Goal: Information Seeking & Learning: Learn about a topic

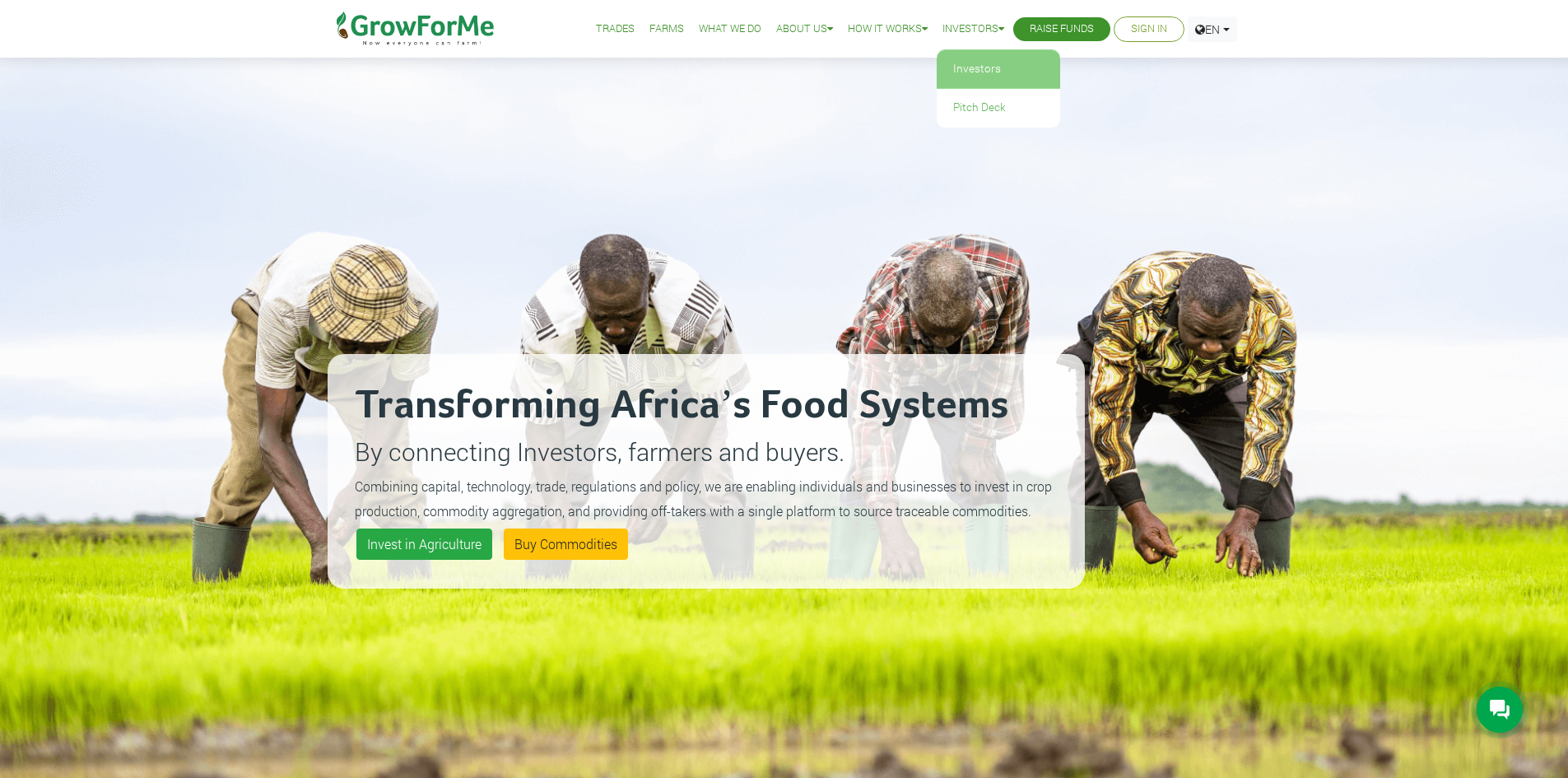
click at [976, 69] on link "Investors" at bounding box center [999, 69] width 123 height 38
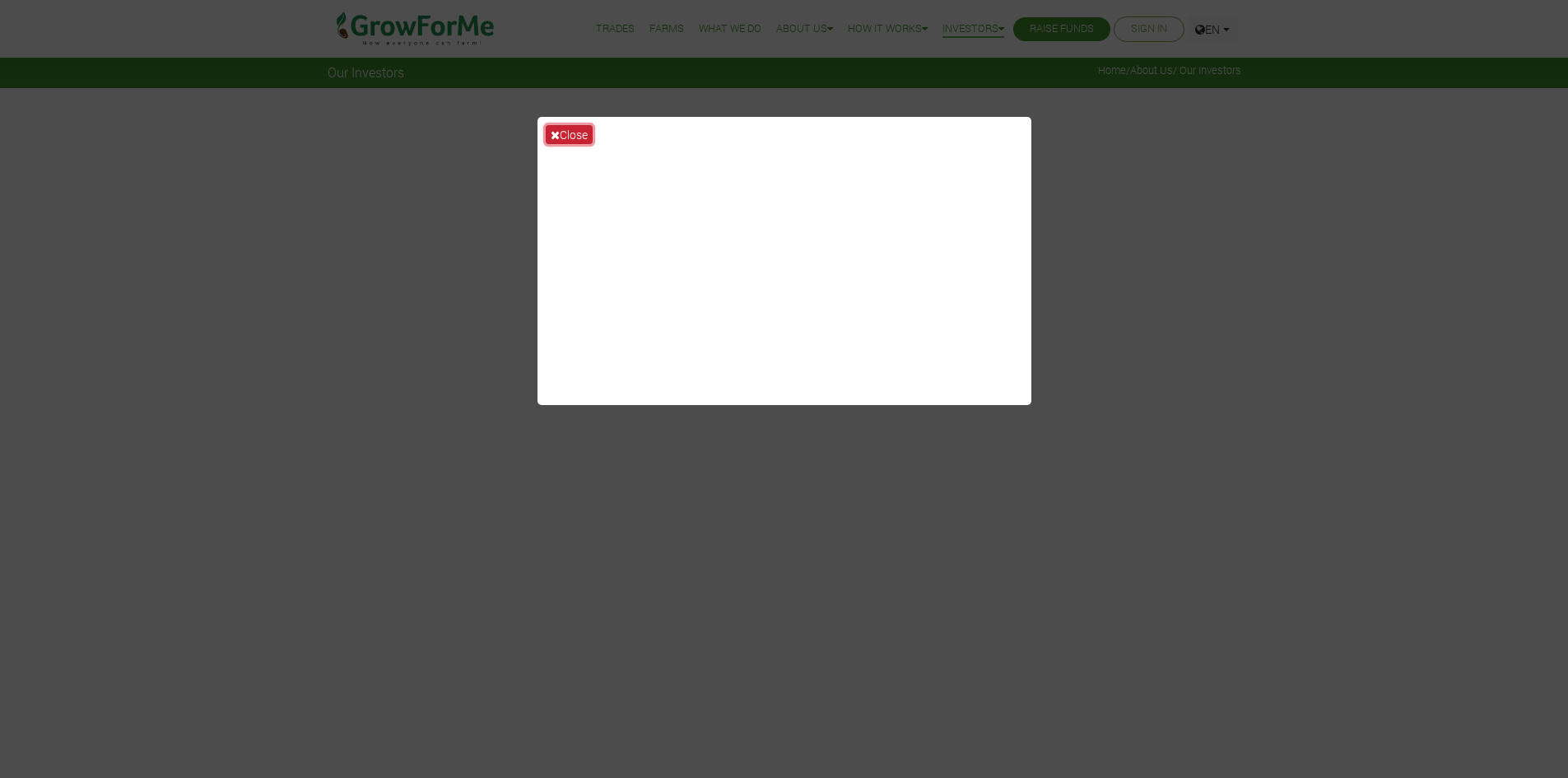
click at [580, 130] on button "Close" at bounding box center [569, 135] width 47 height 19
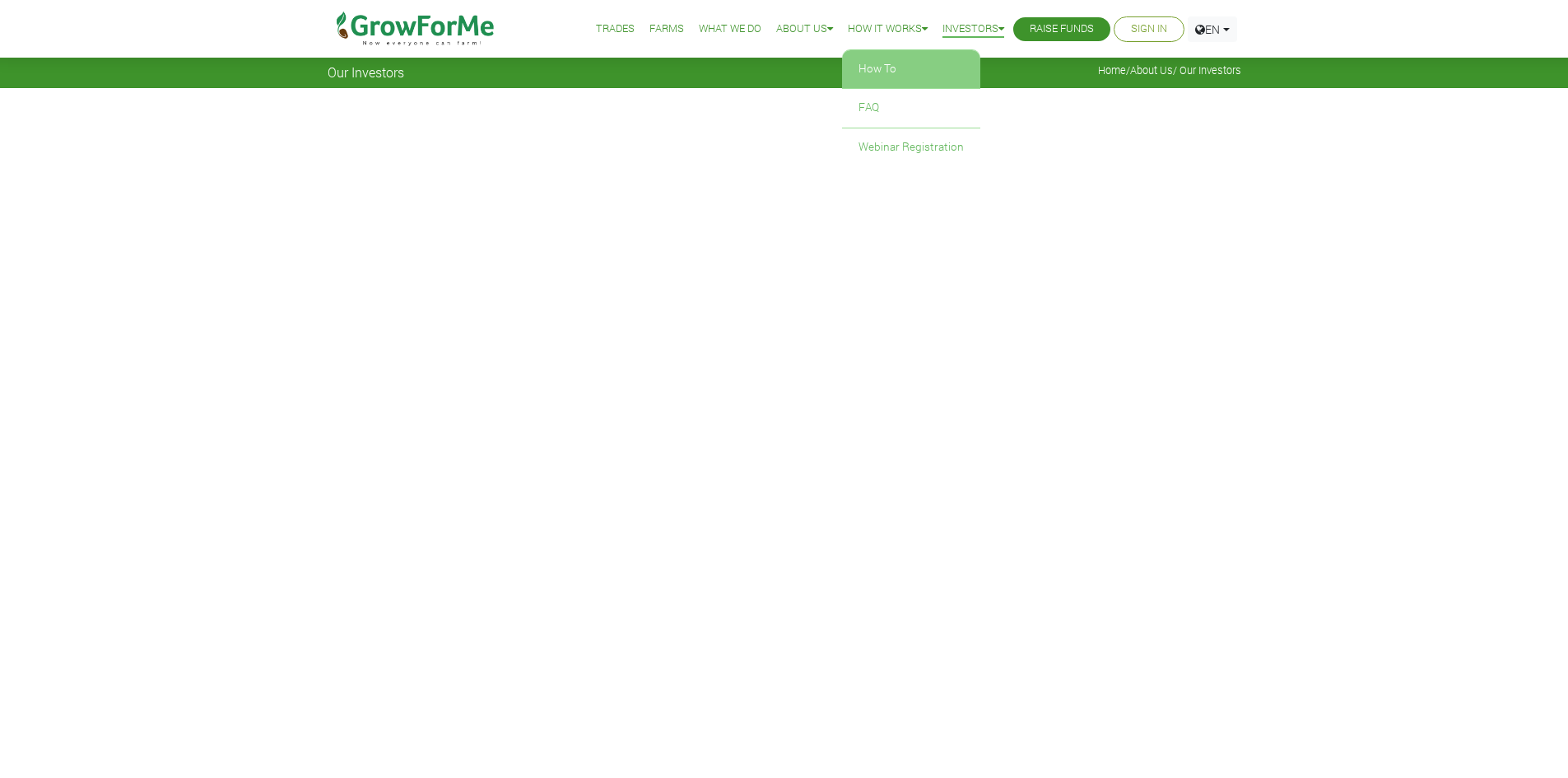
click at [888, 63] on link "How To" at bounding box center [910, 69] width 138 height 38
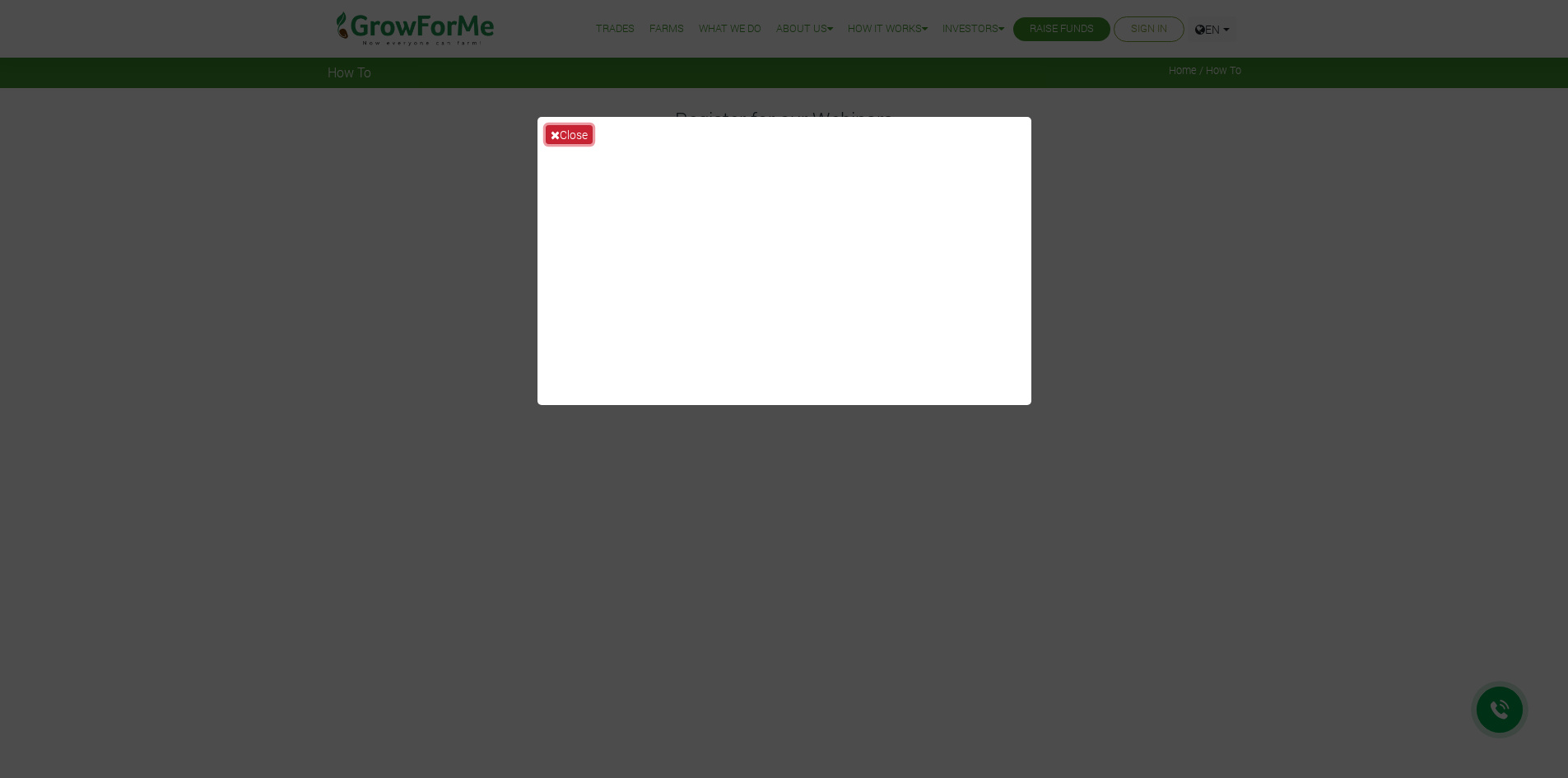
click at [581, 130] on button "Close" at bounding box center [569, 135] width 47 height 19
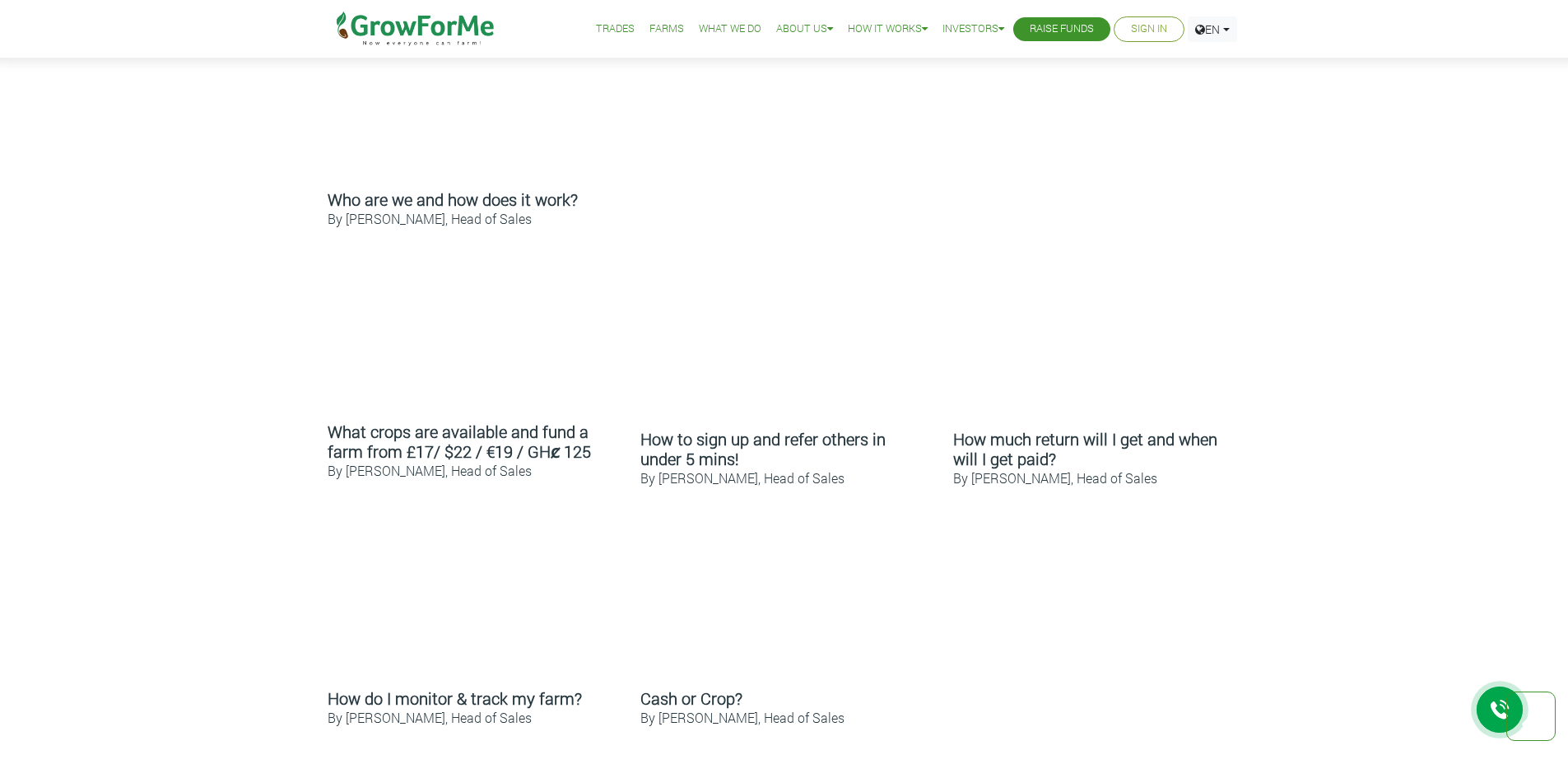
scroll to position [659, 0]
